Goal: Task Accomplishment & Management: Manage account settings

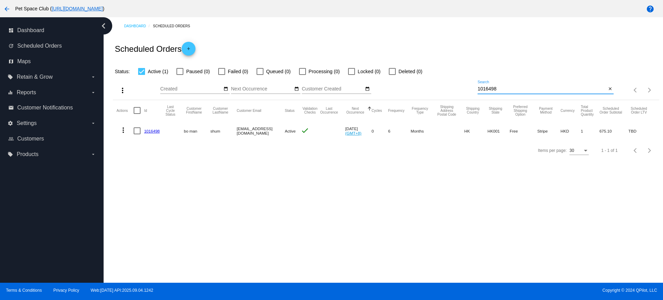
drag, startPoint x: 504, startPoint y: 89, endPoint x: 449, endPoint y: 87, distance: 54.6
click at [449, 87] on div "more_vert Sep Jan Feb Mar Apr 1" at bounding box center [386, 88] width 546 height 25
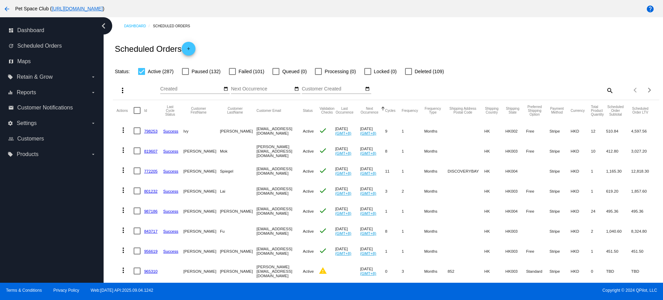
drag, startPoint x: 31, startPoint y: 121, endPoint x: 19, endPoint y: 170, distance: 50.1
click at [19, 170] on div "dashboard Dashboard update Scheduled Orders map Maps local_offer Retain & Grow …" at bounding box center [52, 150] width 104 height 266
click at [32, 126] on span "Settings" at bounding box center [27, 123] width 20 height 6
click at [0, 0] on input "settings Settings arrow_drop_down" at bounding box center [0, 0] width 0 height 0
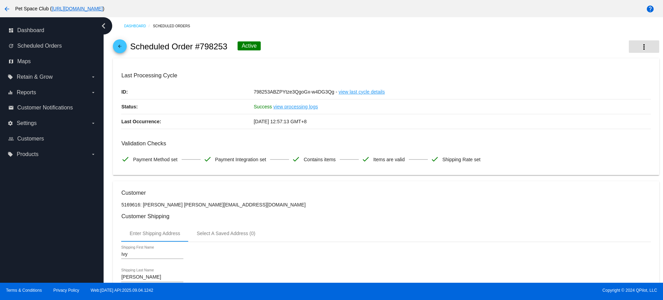
click at [640, 49] on mat-icon "more_vert" at bounding box center [644, 47] width 8 height 8
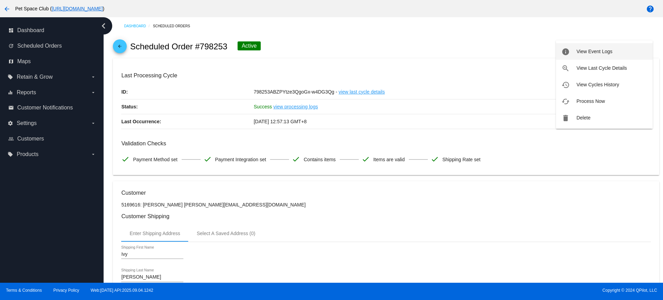
click at [605, 52] on span "View Event Logs" at bounding box center [595, 52] width 36 height 6
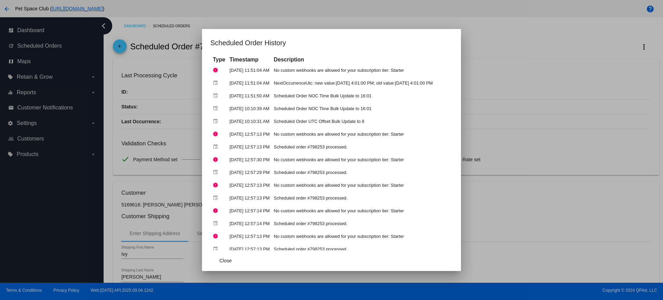
click at [108, 140] on div at bounding box center [331, 150] width 663 height 300
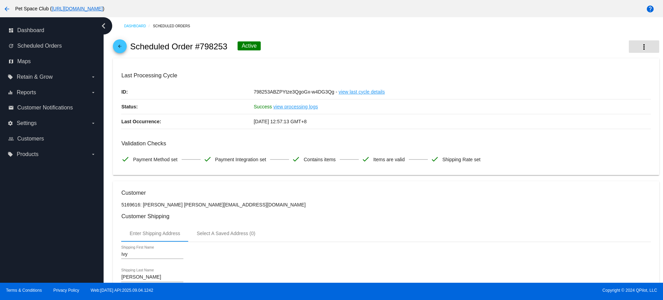
click at [642, 47] on button "more_vert" at bounding box center [644, 46] width 30 height 12
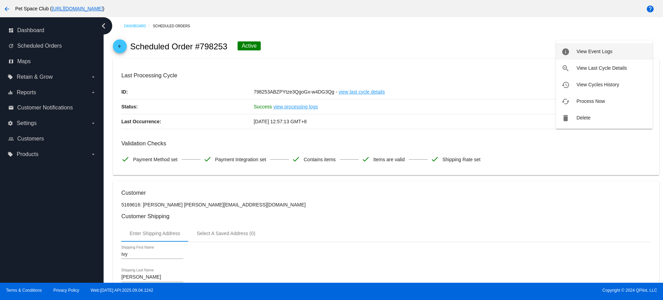
click at [593, 53] on span "View Event Logs" at bounding box center [595, 52] width 36 height 6
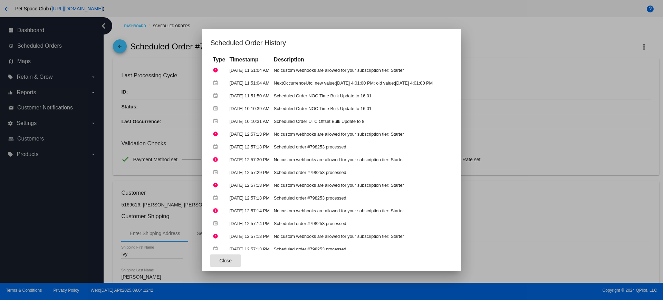
scroll to position [43, 0]
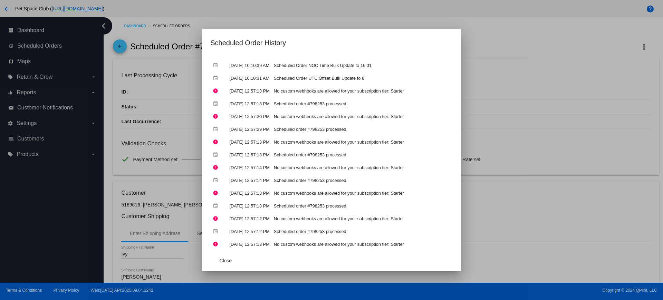
click at [526, 49] on div at bounding box center [331, 150] width 663 height 300
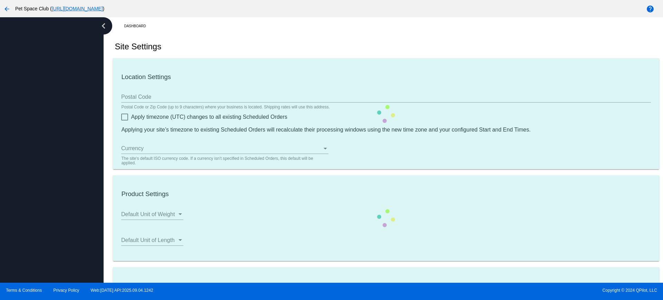
type input "00:01"
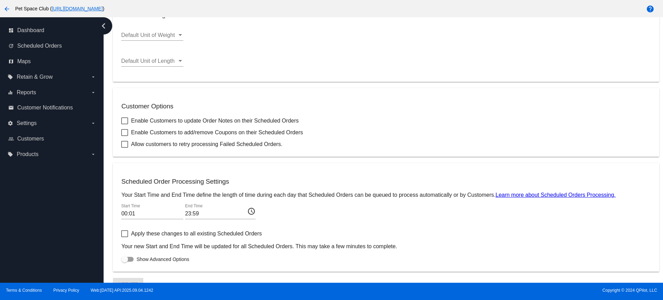
scroll to position [213, 0]
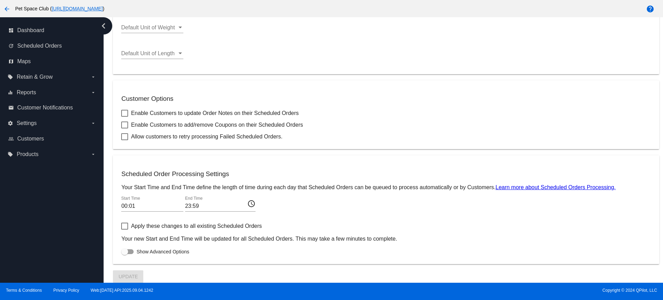
drag, startPoint x: 130, startPoint y: 209, endPoint x: 402, endPoint y: 104, distance: 291.8
click at [402, 104] on mat-card "Customer Options Enable Customers to update Order Notes on their Scheduled Orde…" at bounding box center [386, 114] width 546 height 69
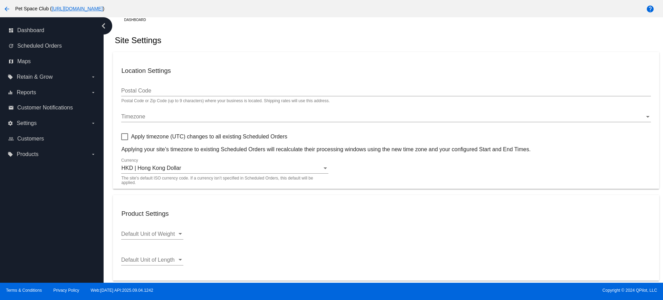
scroll to position [0, 0]
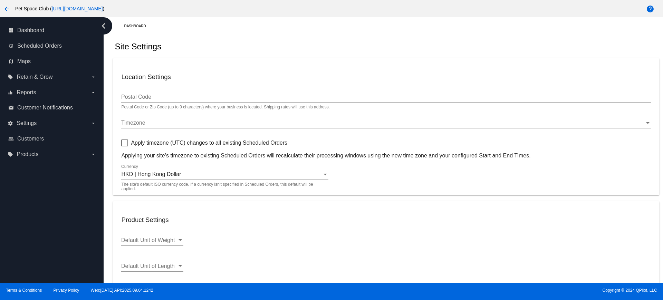
click at [147, 122] on div "Timezone" at bounding box center [382, 123] width 523 height 6
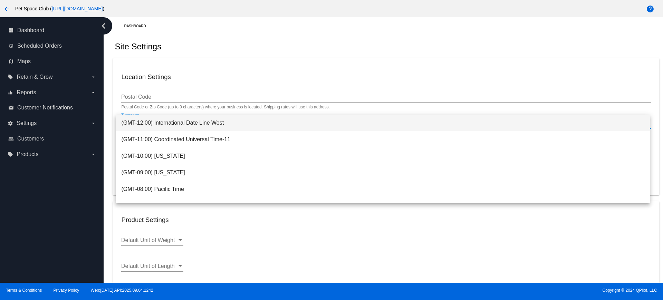
click at [290, 229] on div at bounding box center [331, 150] width 663 height 300
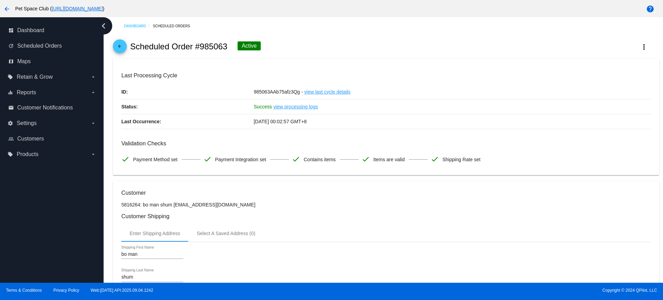
scroll to position [345, 0]
